Goal: Transaction & Acquisition: Purchase product/service

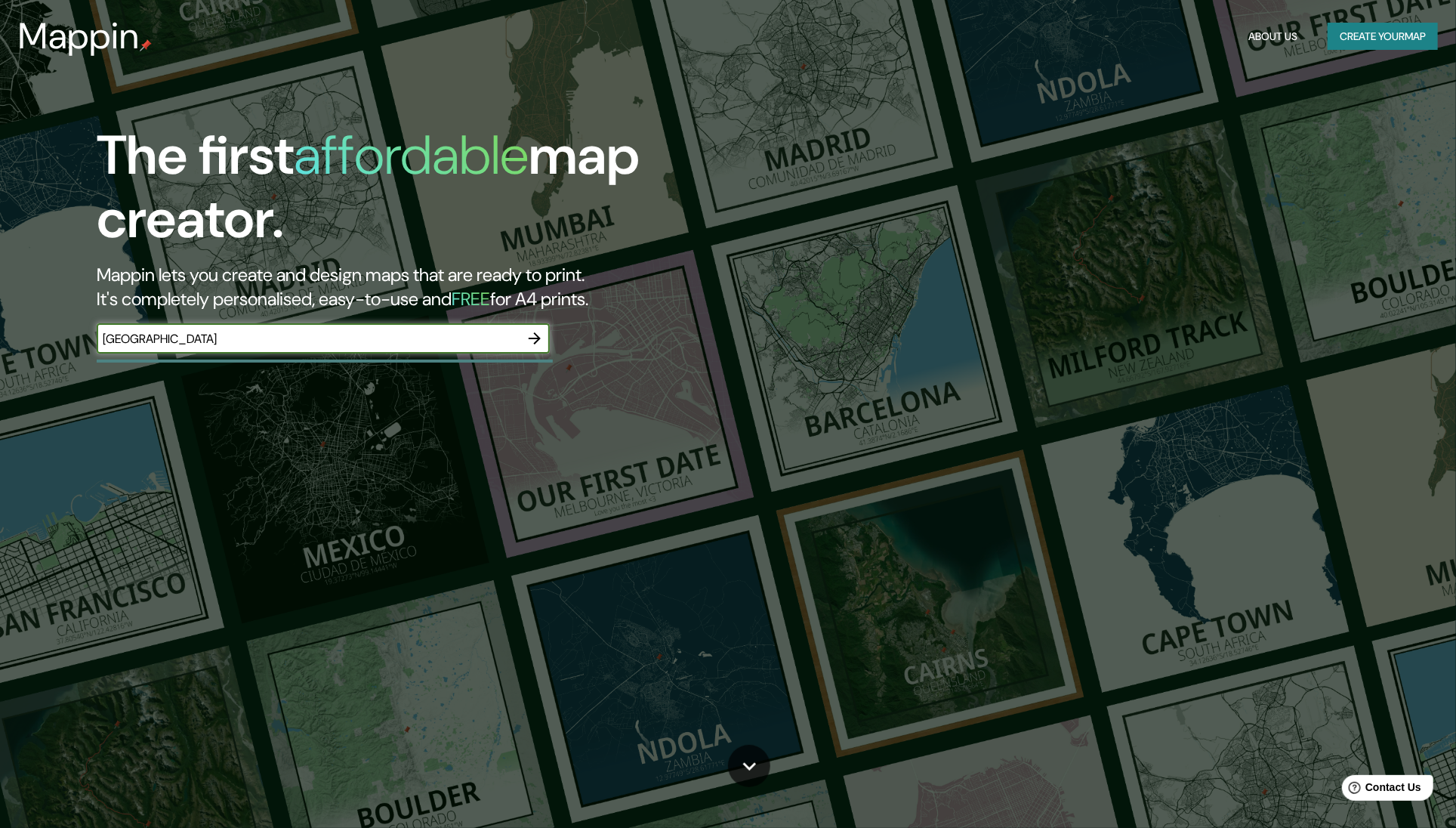
type input "[GEOGRAPHIC_DATA]"
click at [538, 336] on icon "button" at bounding box center [534, 338] width 18 height 18
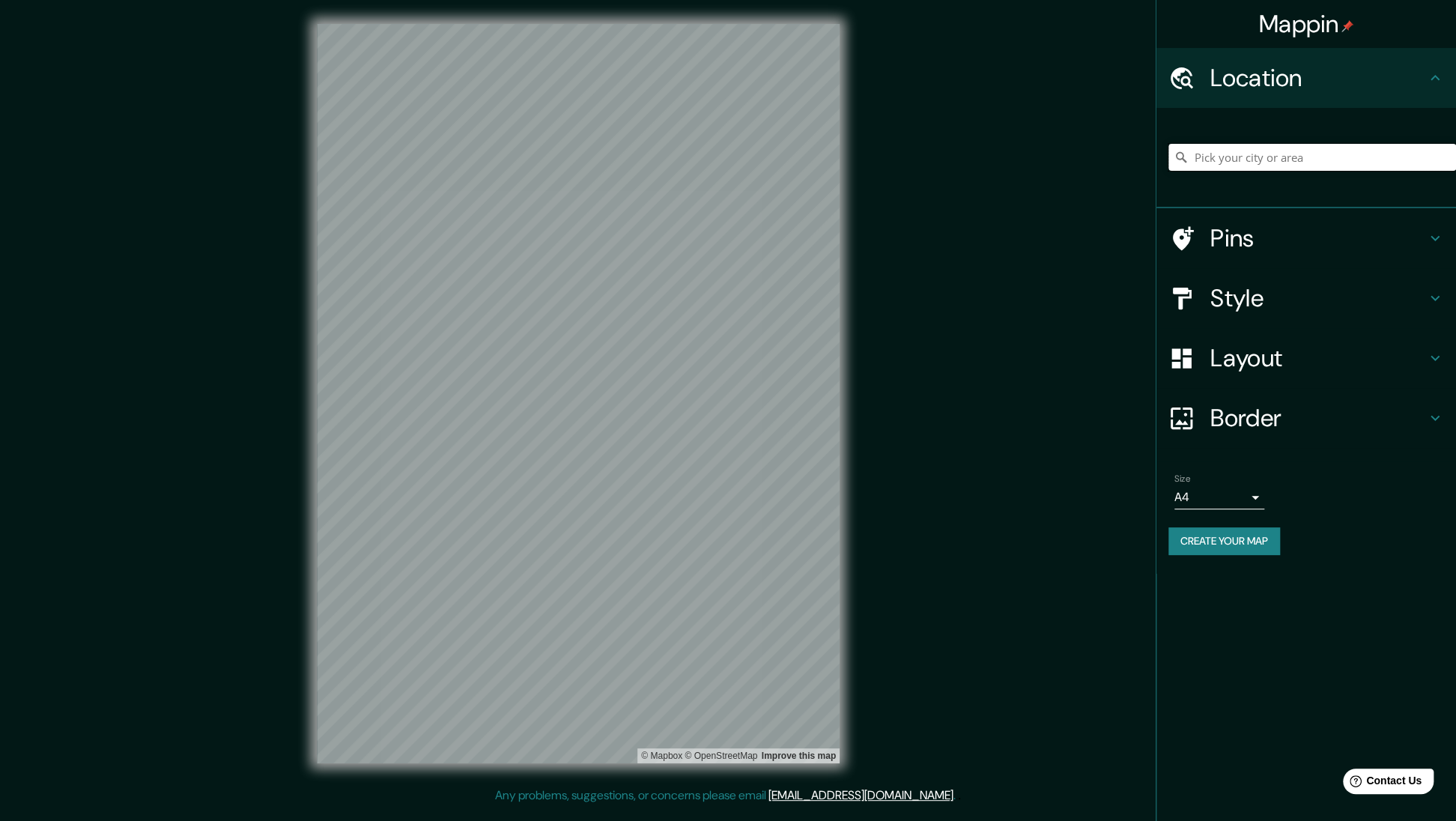
click at [1235, 164] on input "Pick your city or area" at bounding box center [1311, 157] width 287 height 27
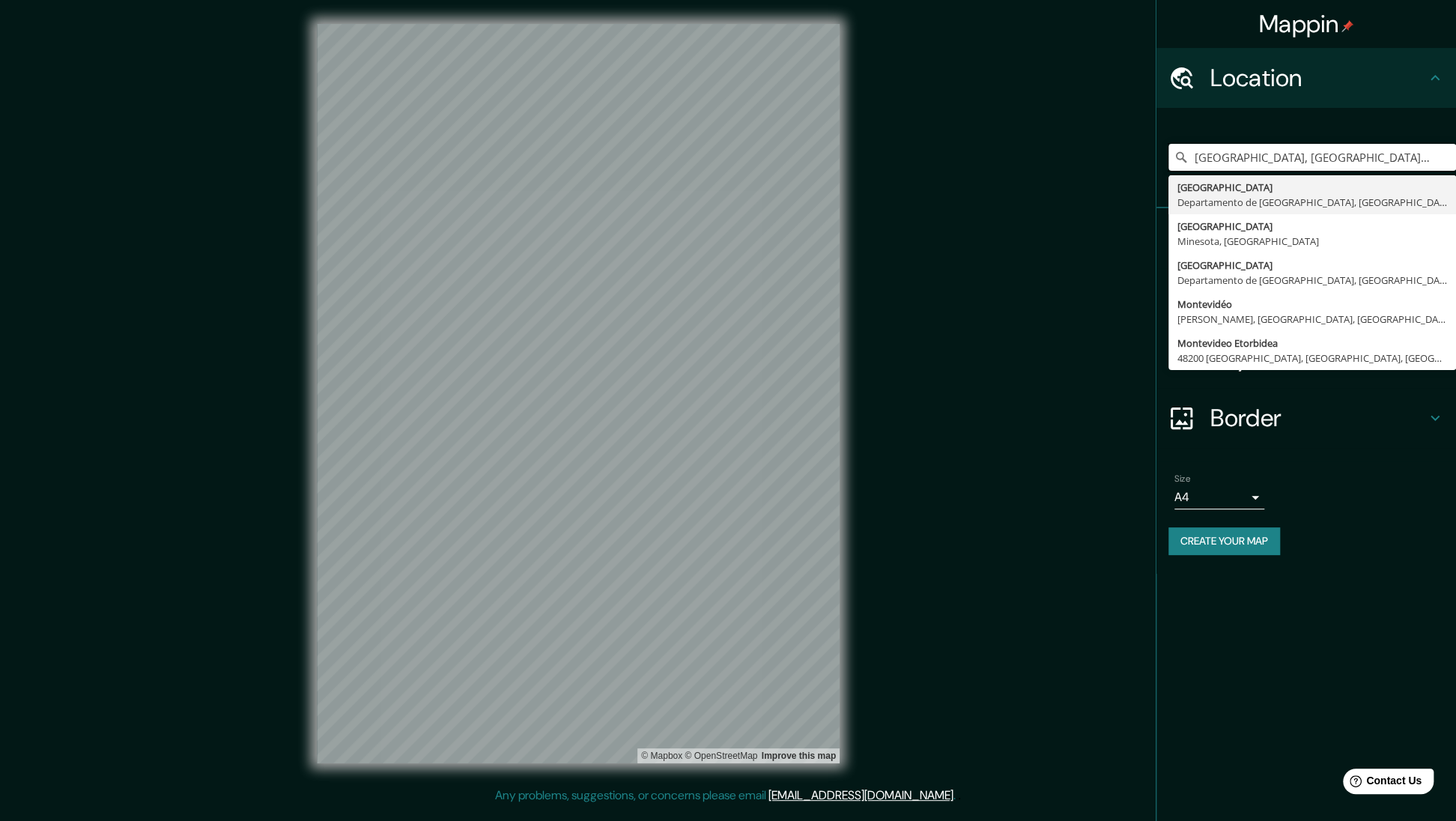
type input "[GEOGRAPHIC_DATA], [GEOGRAPHIC_DATA], [GEOGRAPHIC_DATA]"
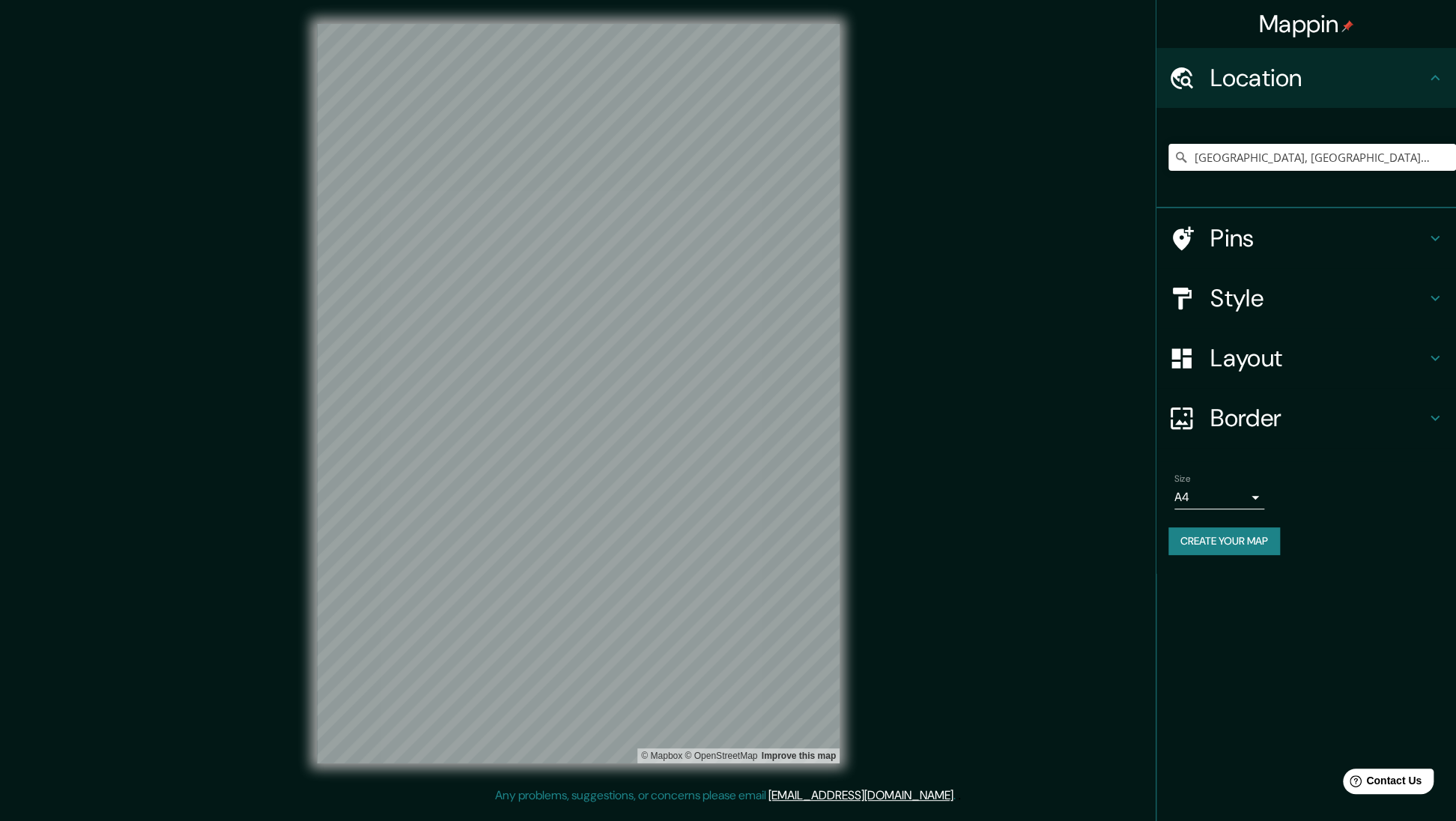
click at [1270, 243] on h4 "Pins" at bounding box center [1317, 239] width 216 height 30
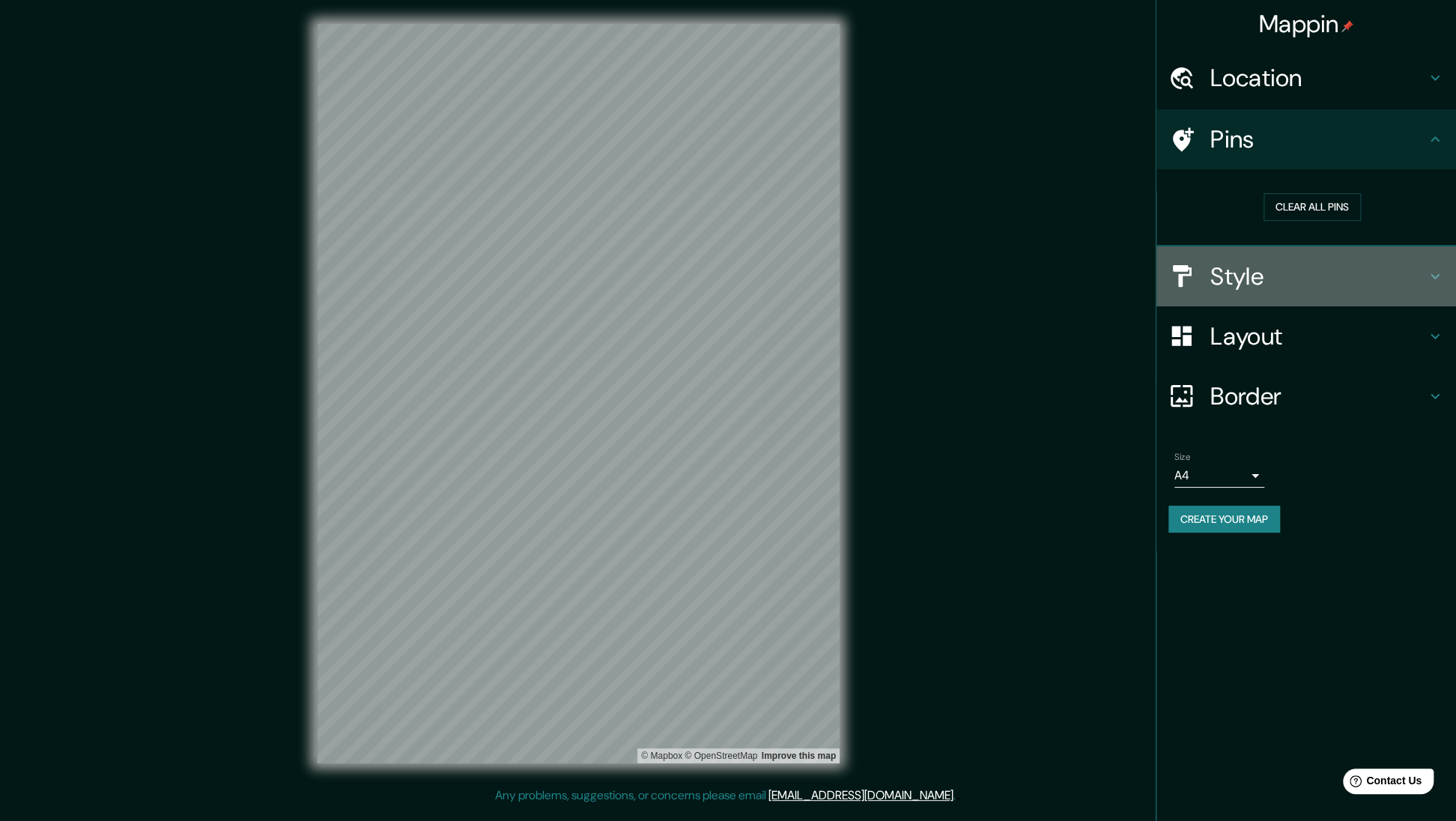
click at [1323, 261] on h4 "Style" at bounding box center [1317, 276] width 216 height 30
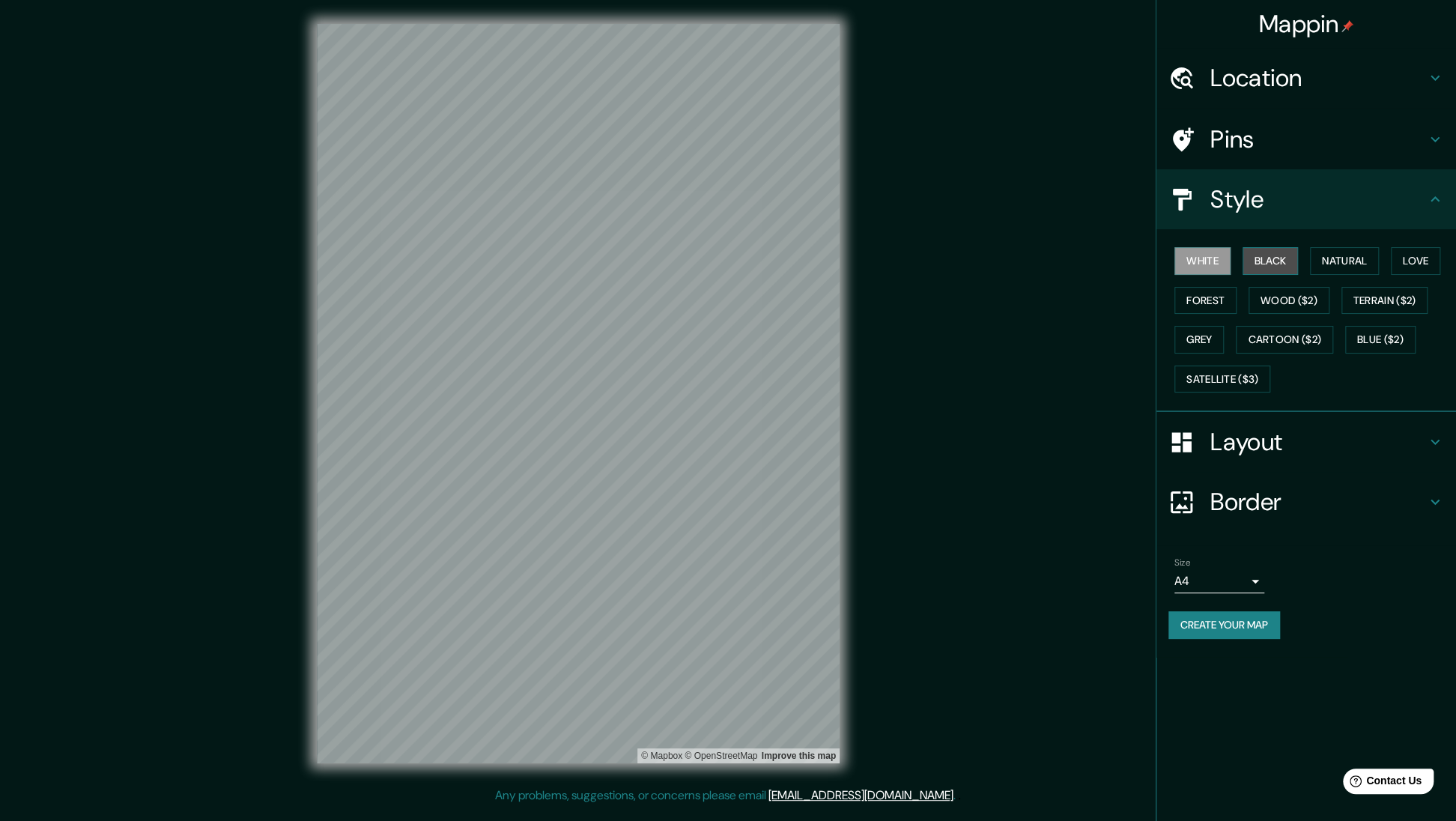
click at [1279, 268] on button "Black" at bounding box center [1270, 261] width 56 height 28
click at [1343, 266] on button "Natural" at bounding box center [1344, 261] width 69 height 28
click at [1225, 299] on button "Forest" at bounding box center [1205, 300] width 62 height 28
click at [1270, 303] on button "Wood ($2)" at bounding box center [1289, 300] width 81 height 28
click at [1198, 292] on button "Forest" at bounding box center [1205, 300] width 62 height 28
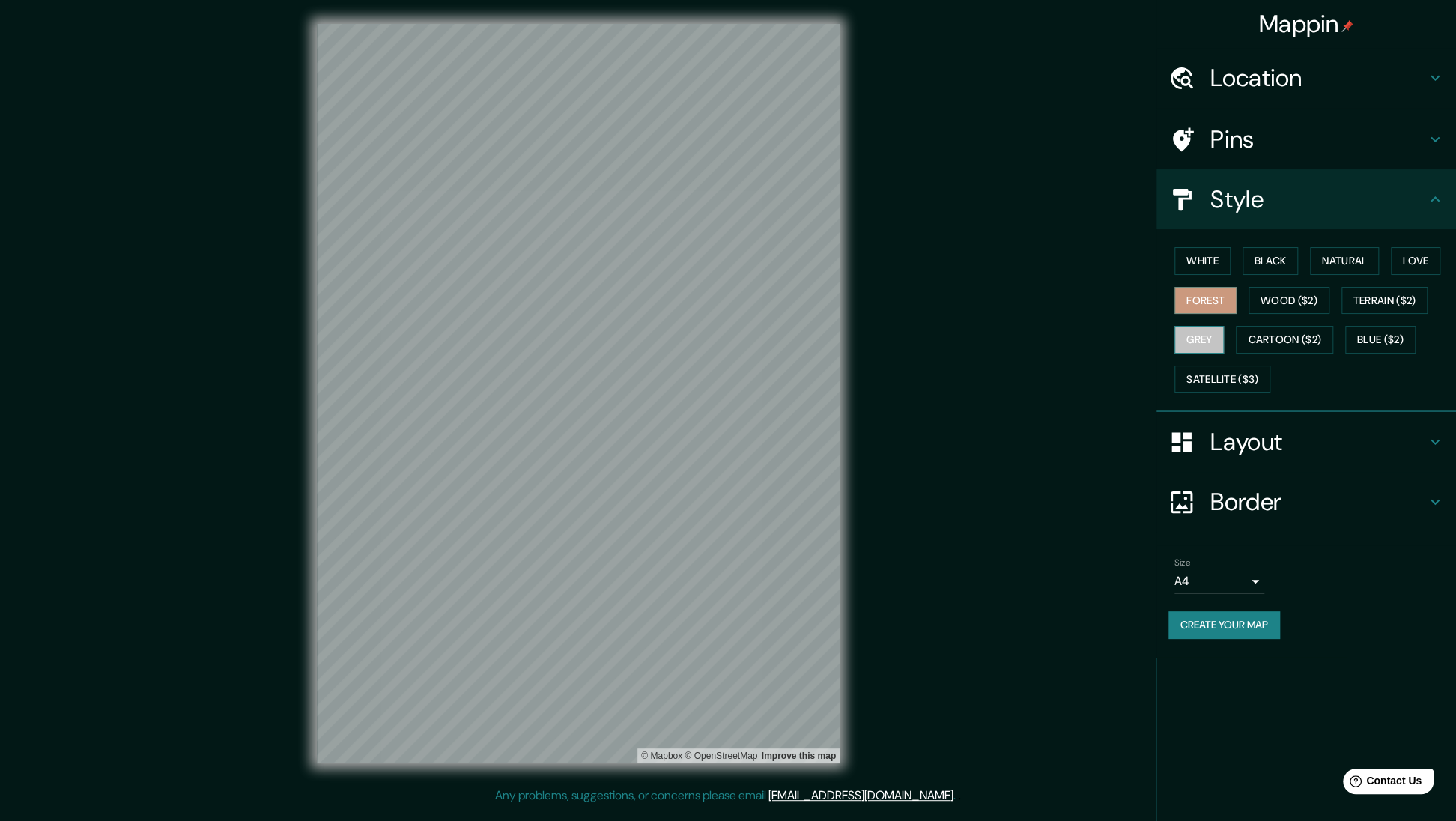
click at [1204, 336] on button "Grey" at bounding box center [1198, 339] width 50 height 28
click at [1212, 308] on button "Forest" at bounding box center [1205, 300] width 62 height 28
click at [1258, 256] on button "Black" at bounding box center [1270, 261] width 56 height 28
click at [1187, 297] on button "Forest" at bounding box center [1205, 300] width 62 height 28
click at [1270, 261] on button "Black" at bounding box center [1270, 261] width 56 height 28
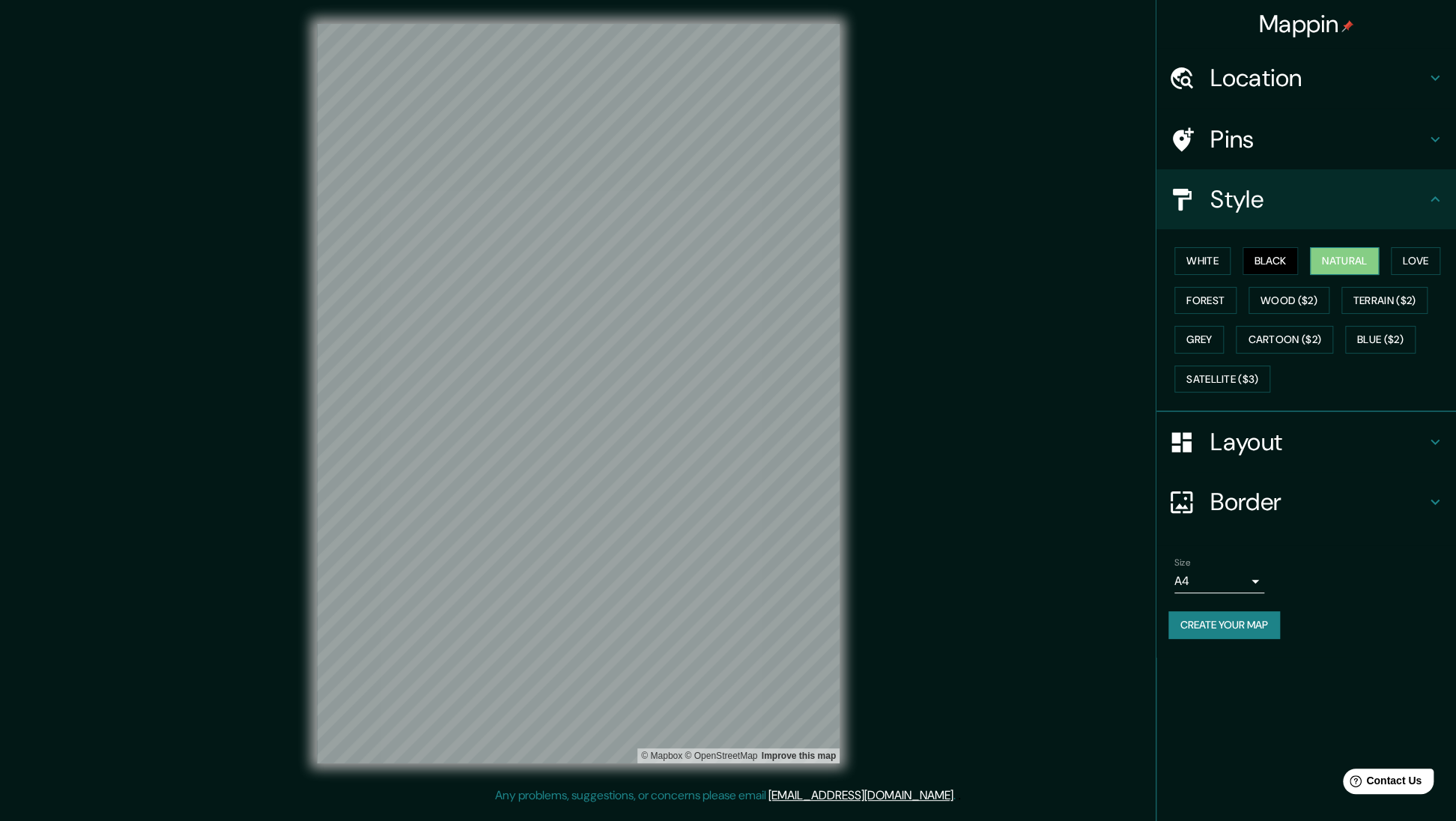
click at [1318, 269] on button "Natural" at bounding box center [1344, 261] width 69 height 28
click at [1432, 261] on button "Love" at bounding box center [1415, 261] width 50 height 28
click at [1205, 335] on button "Grey" at bounding box center [1198, 339] width 50 height 28
click at [968, 417] on div "Mappin Location [GEOGRAPHIC_DATA], [GEOGRAPHIC_DATA], [GEOGRAPHIC_DATA] [GEOGRA…" at bounding box center [728, 405] width 1456 height 810
click at [27, 556] on div "Mappin Location [GEOGRAPHIC_DATA], [GEOGRAPHIC_DATA], [GEOGRAPHIC_DATA] [GEOGRA…" at bounding box center [728, 405] width 1456 height 810
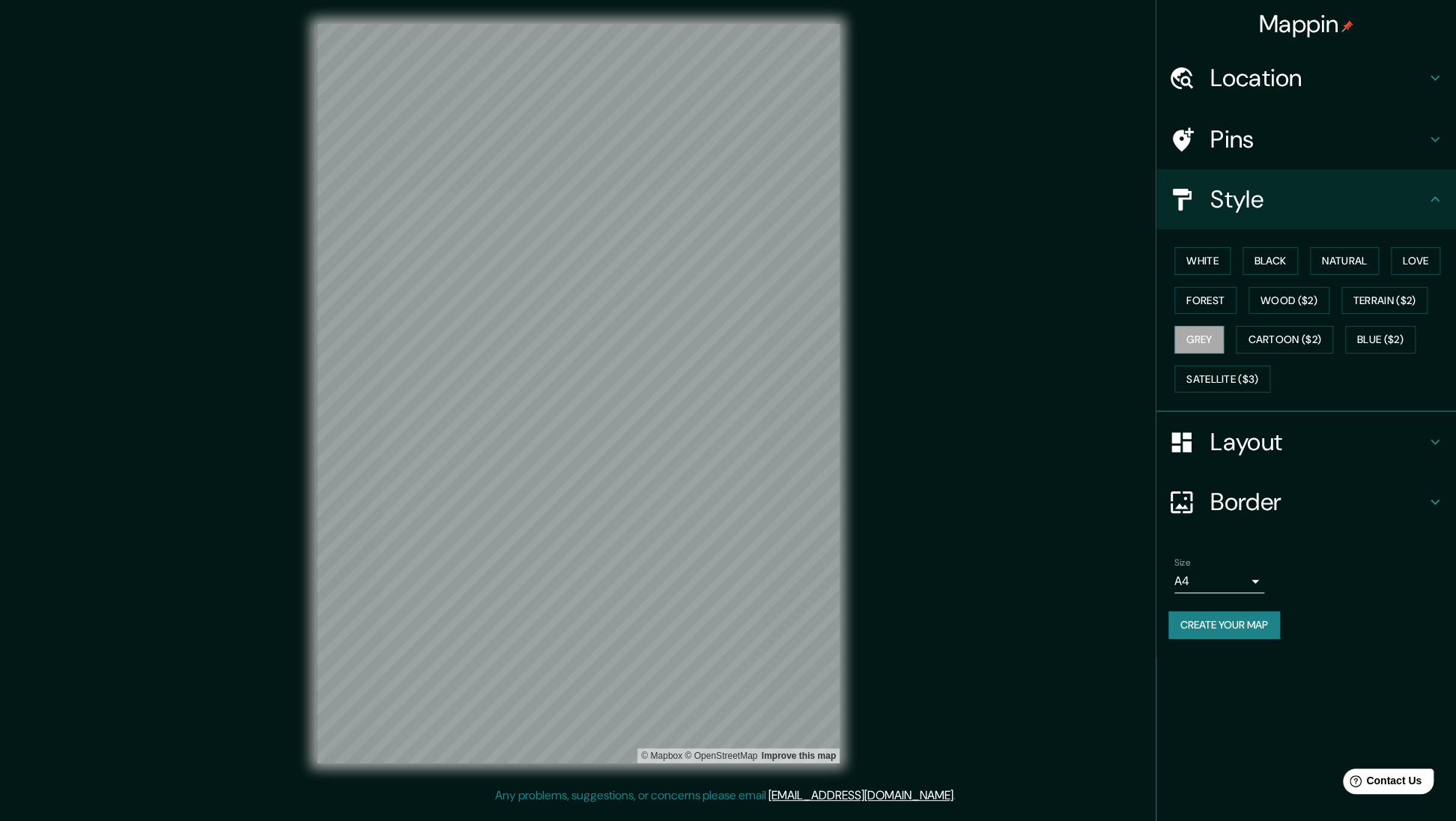
click at [888, 436] on div "Mappin Location [GEOGRAPHIC_DATA], [GEOGRAPHIC_DATA], [GEOGRAPHIC_DATA] [GEOGRA…" at bounding box center [728, 405] width 1456 height 810
